Goal: Transaction & Acquisition: Purchase product/service

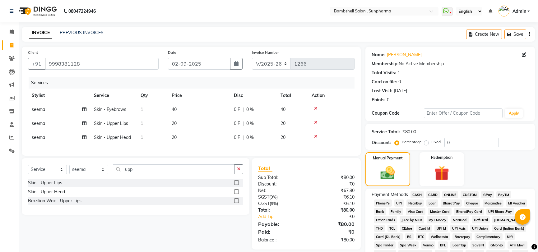
select select "4965"
select select "service"
select select "87946"
click at [416, 195] on span "CASH" at bounding box center [417, 194] width 13 height 7
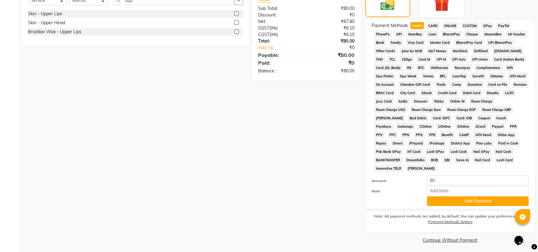
scroll to position [171, 0]
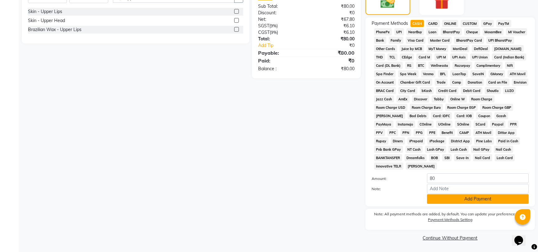
click at [462, 203] on button "Add Payment" at bounding box center [478, 200] width 102 height 10
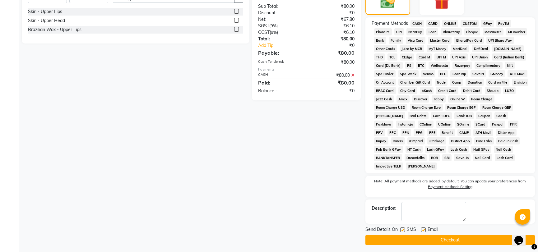
click at [456, 241] on button "Checkout" at bounding box center [451, 241] width 170 height 10
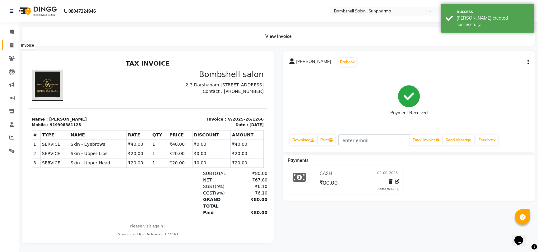
click at [12, 47] on icon at bounding box center [11, 45] width 3 height 5
select select "service"
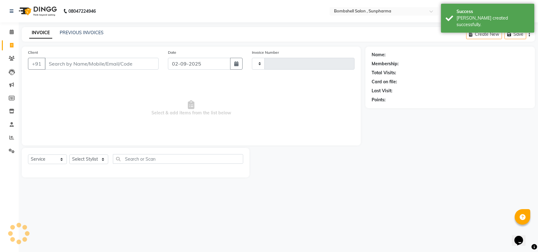
type input "1267"
select select "4965"
click at [88, 158] on select "Select Stylist [PERSON_NAME] Ananta [PERSON_NAME] [PERSON_NAME] dhanlaxmi poona…" at bounding box center [88, 160] width 39 height 10
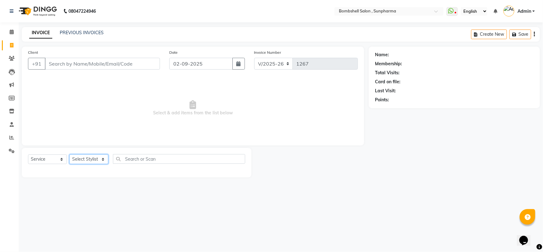
select select "76568"
click at [69, 155] on select "Select Stylist [PERSON_NAME] Ananta [PERSON_NAME] [PERSON_NAME] dhanlaxmi poona…" at bounding box center [88, 160] width 39 height 10
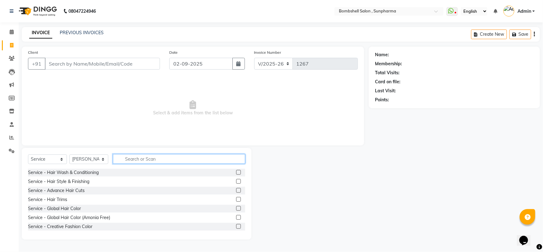
click at [130, 157] on input "text" at bounding box center [179, 159] width 132 height 10
type input "wax"
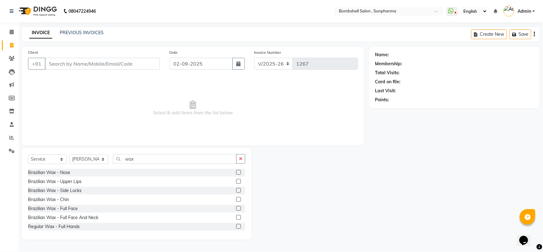
click at [236, 227] on label at bounding box center [238, 226] width 5 height 5
click at [236, 227] on input "checkbox" at bounding box center [238, 227] width 4 height 4
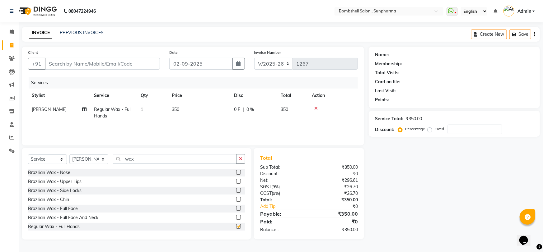
checkbox input "false"
click at [84, 110] on icon at bounding box center [84, 109] width 4 height 4
select select "76568"
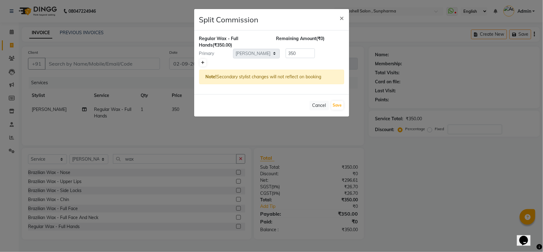
click at [202, 61] on icon at bounding box center [202, 63] width 3 height 4
type input "175"
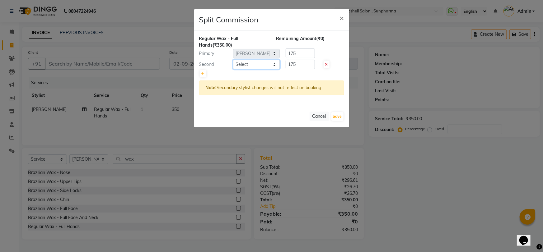
click at [263, 60] on select "Select [PERSON_NAME] Ananta [PERSON_NAME] [PERSON_NAME] [PERSON_NAME]" at bounding box center [256, 65] width 47 height 10
select select "87946"
click at [233, 60] on select "Select [PERSON_NAME] Ananta [PERSON_NAME] [PERSON_NAME] [PERSON_NAME]" at bounding box center [256, 65] width 47 height 10
click at [338, 117] on button "Save" at bounding box center [337, 116] width 12 height 9
select select "Select"
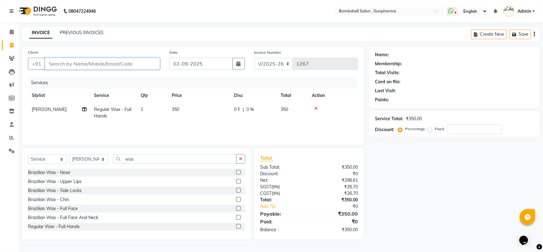
click at [59, 65] on input "Client" at bounding box center [102, 64] width 115 height 12
click at [115, 62] on input "Client" at bounding box center [102, 64] width 115 height 12
type input "9"
type input "0"
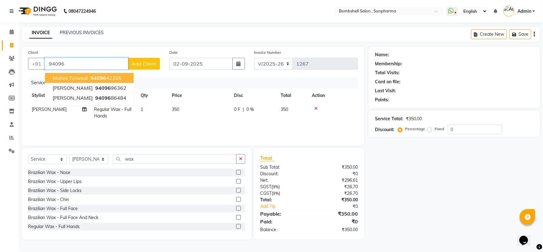
click at [122, 78] on button "mohini tiriwedi 94096 42205" at bounding box center [89, 78] width 89 height 10
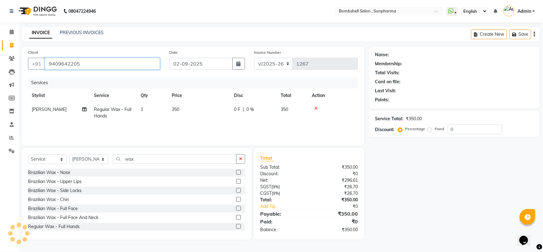
type input "9409642205"
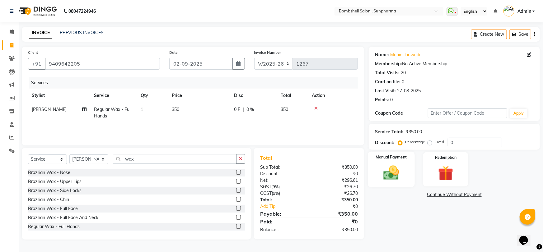
click at [399, 161] on div "Manual Payment" at bounding box center [391, 170] width 47 height 36
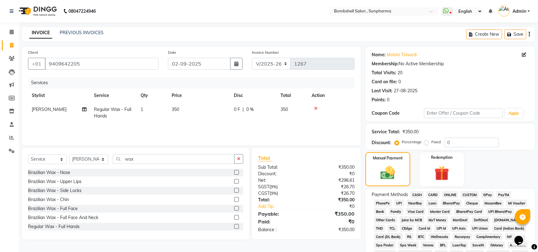
click at [490, 193] on span "GPay" at bounding box center [487, 194] width 13 height 7
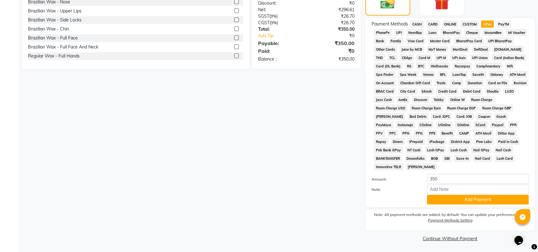
scroll to position [171, 0]
click at [503, 199] on button "Add Payment" at bounding box center [478, 200] width 102 height 10
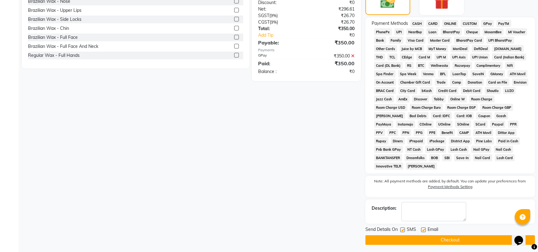
click at [475, 237] on button "Checkout" at bounding box center [451, 241] width 170 height 10
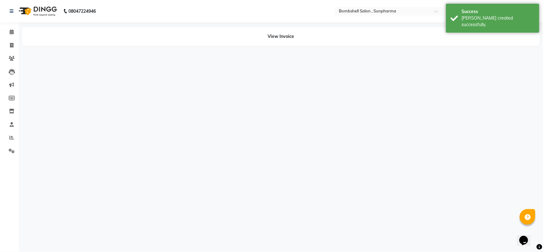
select select "76568"
select select "87946"
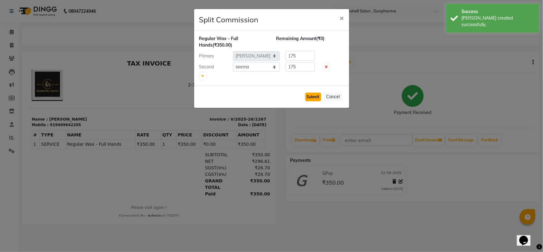
click at [316, 99] on button "Submit" at bounding box center [313, 97] width 16 height 9
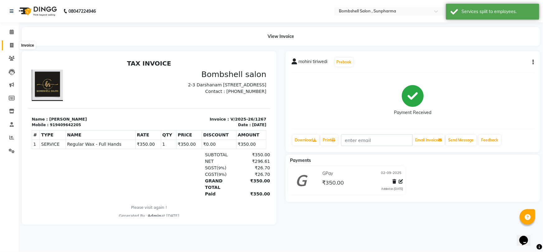
click at [12, 44] on icon at bounding box center [11, 45] width 3 height 5
select select "4965"
select select "service"
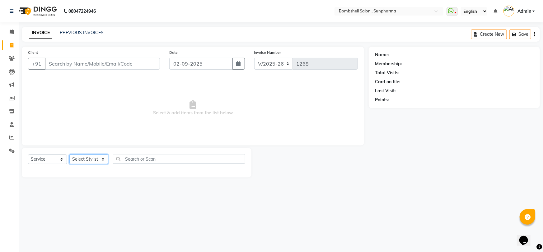
click at [103, 159] on select "Select Stylist [PERSON_NAME] Ananta [PERSON_NAME] [PERSON_NAME] dhanlaxmi poona…" at bounding box center [88, 160] width 39 height 10
select select "33525"
click at [69, 155] on select "Select Stylist [PERSON_NAME] Ananta [PERSON_NAME] [PERSON_NAME] dhanlaxmi poona…" at bounding box center [88, 160] width 39 height 10
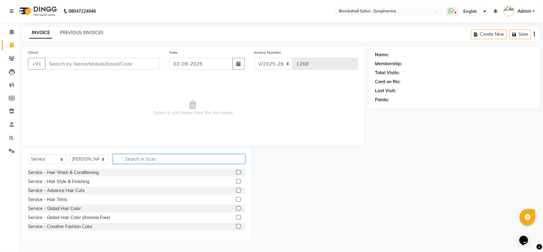
click at [138, 162] on input "text" at bounding box center [179, 159] width 132 height 10
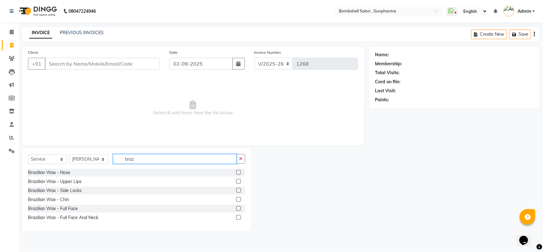
type input "braz"
click at [237, 181] on label at bounding box center [238, 181] width 5 height 5
click at [237, 181] on input "checkbox" at bounding box center [238, 182] width 4 height 4
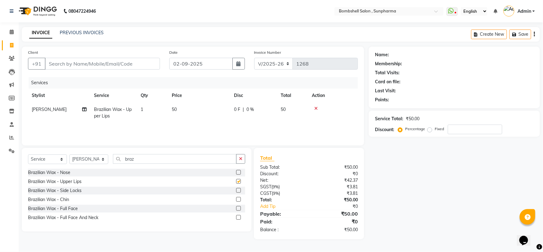
checkbox input "false"
click at [181, 110] on td "50" at bounding box center [199, 113] width 62 height 21
select select "33525"
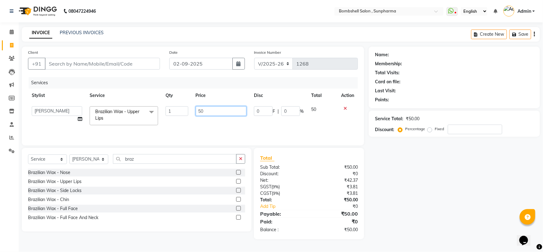
click at [207, 109] on input "50" at bounding box center [221, 111] width 51 height 10
type input "5"
type input "60"
click at [400, 183] on div "Name: Membership: Total Visits: Card on file: Last Visit: Points: Service Total…" at bounding box center [457, 143] width 176 height 193
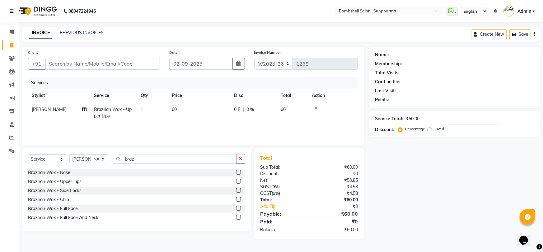
click at [239, 198] on label at bounding box center [238, 199] width 5 height 5
click at [239, 198] on input "checkbox" at bounding box center [238, 200] width 4 height 4
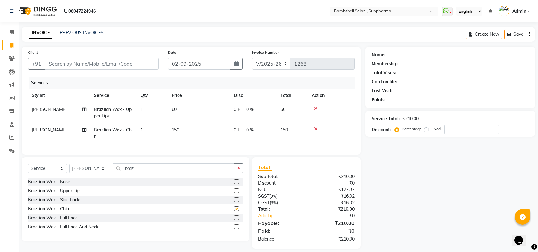
checkbox input "false"
click at [184, 131] on td "150" at bounding box center [199, 133] width 62 height 21
select select "33525"
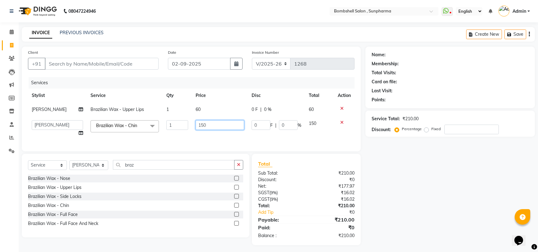
click at [209, 121] on input "150" at bounding box center [220, 125] width 49 height 10
type input "100"
click at [377, 156] on div "Name: Membership: Total Visits: Card on file: Last Visit: Points: Service Total…" at bounding box center [453, 146] width 174 height 199
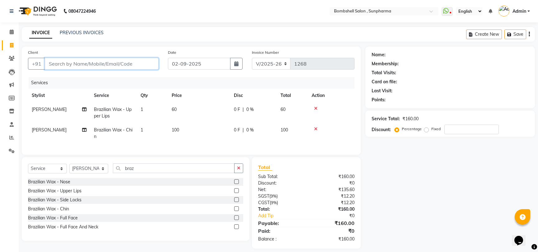
click at [129, 62] on input "Client" at bounding box center [102, 64] width 114 height 12
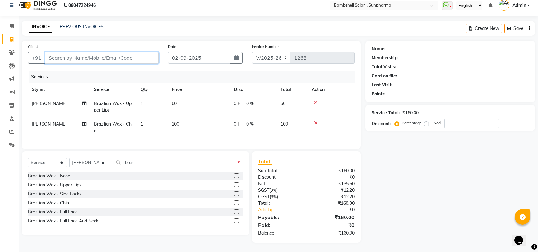
type input "9"
type input "0"
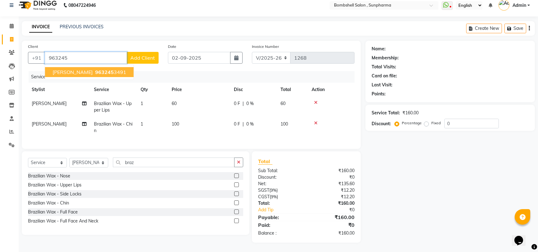
click at [95, 69] on span "963245" at bounding box center [104, 72] width 19 height 6
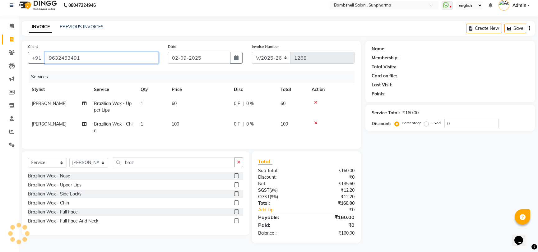
type input "9632453491"
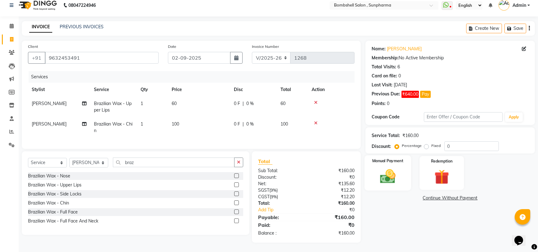
click at [400, 168] on img at bounding box center [387, 177] width 25 height 18
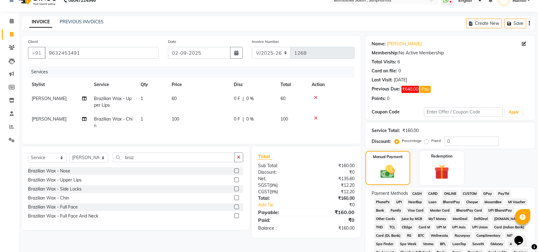
click at [417, 193] on span "CASH" at bounding box center [417, 193] width 13 height 7
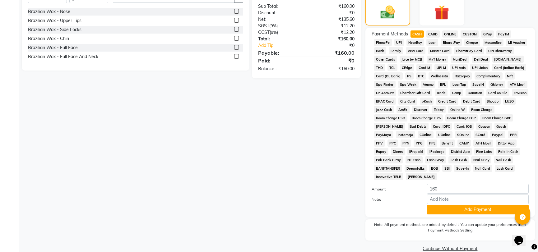
scroll to position [181, 0]
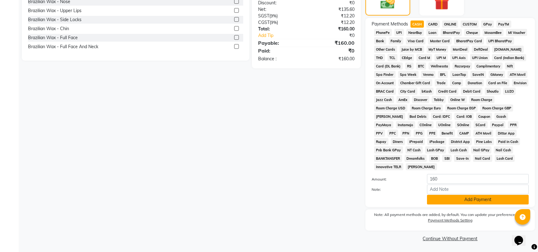
click at [436, 195] on button "Add Payment" at bounding box center [478, 200] width 102 height 10
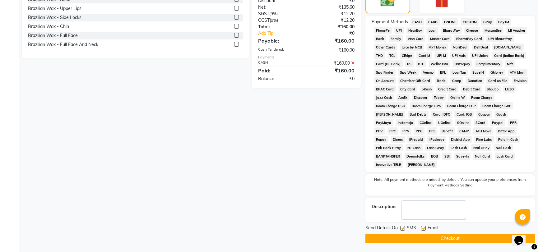
scroll to position [183, 0]
click at [437, 239] on button "Checkout" at bounding box center [451, 238] width 170 height 10
